Goal: Information Seeking & Learning: Learn about a topic

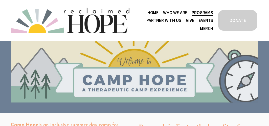
click at [199, 12] on span "Programs" at bounding box center [202, 12] width 21 height 7
click at [0, 0] on span "Camp Hope" at bounding box center [0, 0] width 0 height 0
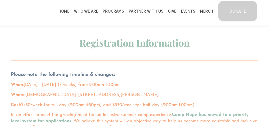
scroll to position [253, 0]
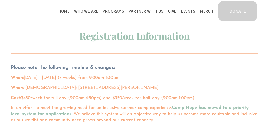
click at [183, 109] on strong "Camp Hope has moved to a priority level system for applications" at bounding box center [130, 111] width 239 height 11
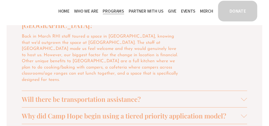
scroll to position [530, 0]
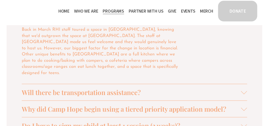
click at [131, 97] on span "Will there be transportation assistance?" at bounding box center [131, 92] width 219 height 9
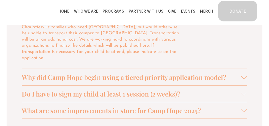
scroll to position [581, 0]
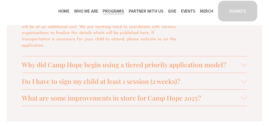
click at [151, 62] on span "Why did Camp Hope begin using a tiered priority application model?" at bounding box center [131, 64] width 219 height 9
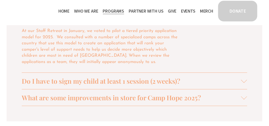
scroll to position [556, 0]
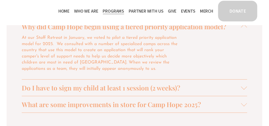
click at [162, 92] on span "Do I have to sign my child at least 1 session (2 weeks)?" at bounding box center [131, 88] width 219 height 9
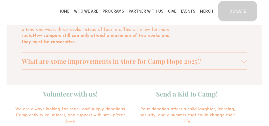
scroll to position [606, 0]
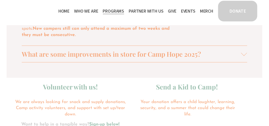
click at [188, 58] on span "What are some improvements in store for Camp Hope 2025?" at bounding box center [131, 54] width 219 height 9
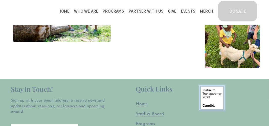
scroll to position [1187, 0]
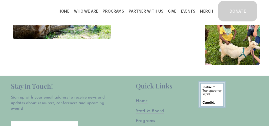
click at [153, 109] on span "Staff & Board" at bounding box center [150, 111] width 28 height 4
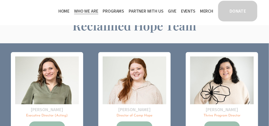
scroll to position [18, 0]
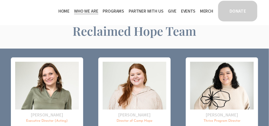
click at [0, 0] on span "Thrive Support Groups" at bounding box center [0, 0] width 0 height 0
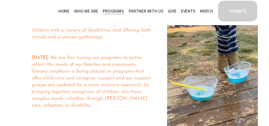
scroll to position [278, 0]
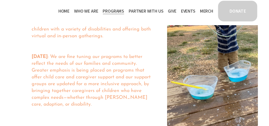
click at [184, 11] on link "Events" at bounding box center [188, 11] width 14 height 8
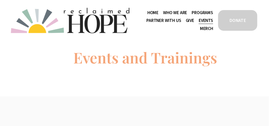
click at [226, 48] on div "Events and Trainings" at bounding box center [134, 68] width 269 height 55
click at [206, 29] on link "Merch" at bounding box center [206, 28] width 13 height 8
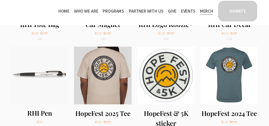
scroll to position [328, 0]
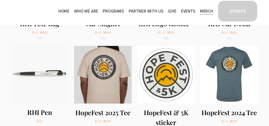
click at [86, 9] on span "Who We Are" at bounding box center [86, 11] width 24 height 7
click at [0, 0] on span "Staff & Board" at bounding box center [0, 0] width 0 height 0
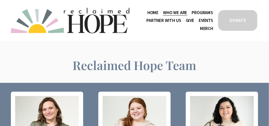
click at [146, 10] on nav "Home Who We Are Staff & Board Contact Public Documents Programs Thrive Support …" at bounding box center [174, 21] width 80 height 24
click at [147, 10] on link "Home" at bounding box center [152, 13] width 11 height 8
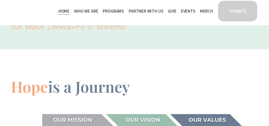
scroll to position [667, 0]
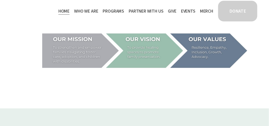
click at [7, 95] on div "Hope is a Journey" at bounding box center [134, 38] width 269 height 135
